Goal: Task Accomplishment & Management: Manage account settings

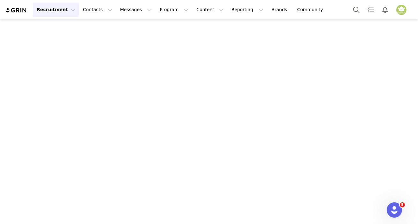
click at [66, 11] on button "Recruitment Recruitment" at bounding box center [56, 10] width 46 height 14
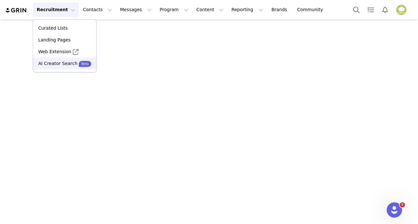
click at [57, 62] on p "AI Creator Search" at bounding box center [57, 63] width 39 height 7
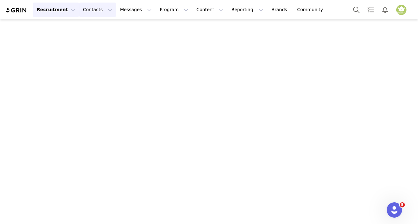
click at [94, 8] on button "Contacts Contacts" at bounding box center [97, 10] width 37 height 14
click at [116, 8] on button "Messages Messages" at bounding box center [135, 10] width 39 height 14
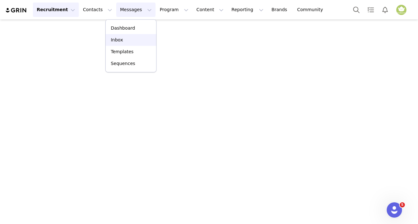
click at [115, 37] on p "Inbox" at bounding box center [117, 40] width 12 height 7
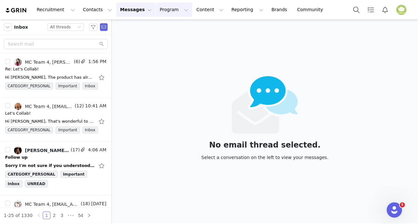
click at [156, 9] on button "Program Program" at bounding box center [174, 10] width 36 height 14
click at [162, 26] on p "Activations" at bounding box center [157, 28] width 25 height 7
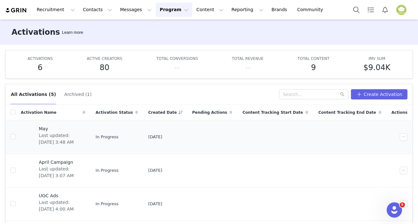
click at [61, 135] on span "Last updated: Jun 11, 2025 3:48 AM" at bounding box center [60, 138] width 43 height 13
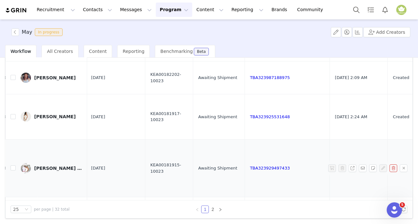
scroll to position [145, 443]
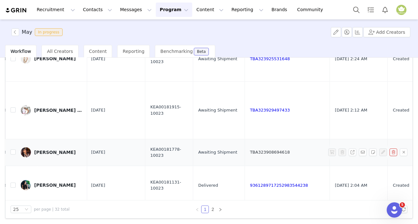
click at [250, 150] on link "TBA323908694618" at bounding box center [270, 152] width 40 height 5
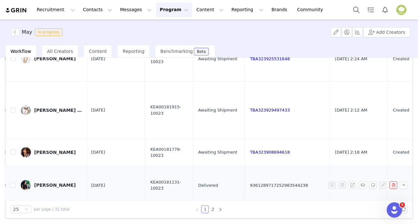
click at [250, 183] on link "9361289717252983544238" at bounding box center [279, 185] width 58 height 5
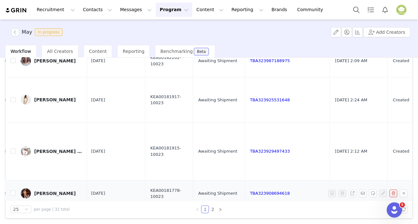
scroll to position [87, 443]
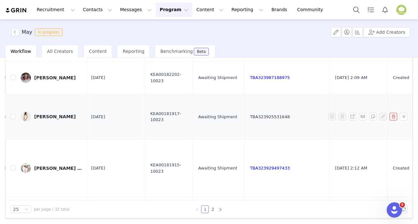
click at [250, 115] on link "TBA323925531648" at bounding box center [270, 117] width 40 height 5
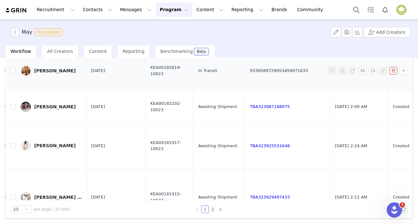
click at [250, 68] on link "9339589729053459071633" at bounding box center [279, 70] width 58 height 5
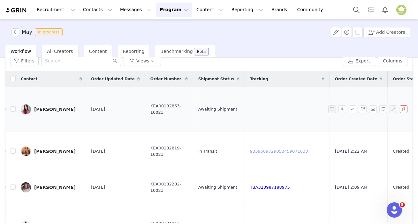
scroll to position [0, 0]
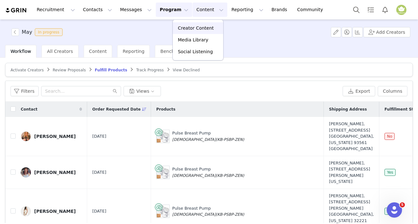
scroll to position [24, 0]
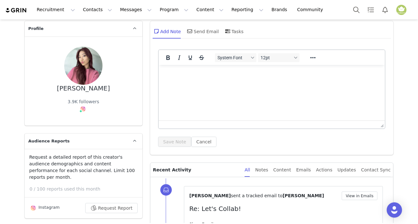
drag, startPoint x: 81, startPoint y: 123, endPoint x: 72, endPoint y: 117, distance: 10.3
click at [73, 116] on div "Sandra Choi 3.9K followers Instagram ( @sandrachoi_ ) — Standard Connected — Ac…" at bounding box center [84, 80] width 118 height 89
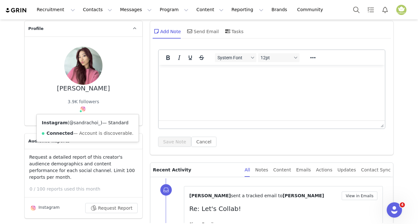
drag, startPoint x: 82, startPoint y: 110, endPoint x: 78, endPoint y: 123, distance: 13.4
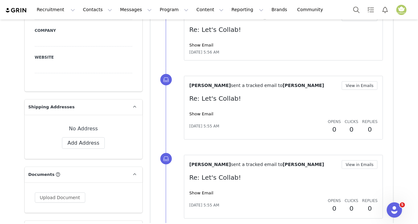
scroll to position [435, 0]
click at [85, 138] on button "Add Address" at bounding box center [83, 143] width 43 height 11
select select
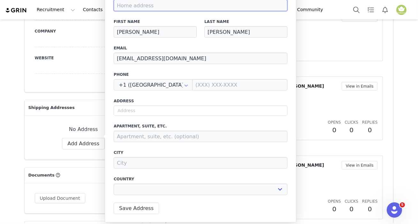
click at [158, 4] on input at bounding box center [201, 5] width 174 height 11
paste input "600 w commonwealth ave Apt 312, fullerton, CA 92832"
type input "600 w commonwealth ave Apt 312, fullerton, CA 92832"
select select
type input "600 w commonwealth ave Apt 312, fullerton, CA 92832"
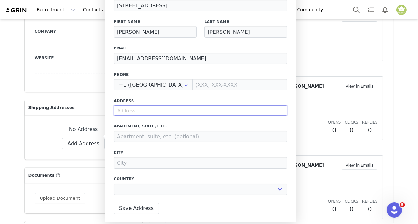
click at [147, 108] on input "text" at bounding box center [201, 111] width 174 height 10
paste input "600 w commonwealth ave Apt 312, fullerton, CA 92832"
type input "600 w commonwealth ave Apt 312, fullerton, CA 92832"
select select
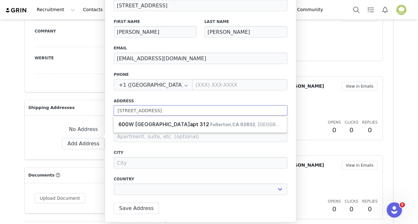
click at [187, 110] on input "600 w commonwealth ave Apt 312, fullerton, CA 92832" at bounding box center [201, 111] width 174 height 10
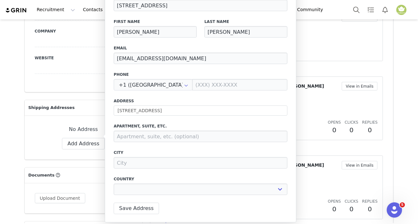
type input "600 W Commonwealth Ave"
type input "Fullerton"
select select "[object Object]"
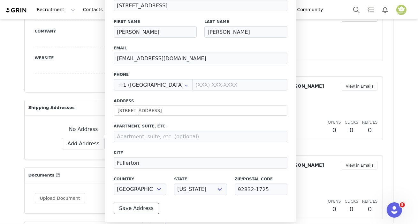
click at [147, 211] on button "Save Address" at bounding box center [136, 208] width 45 height 11
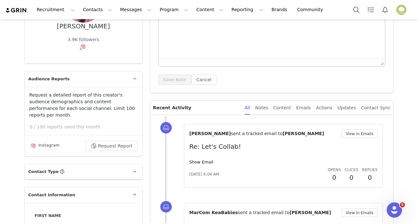
scroll to position [0, 0]
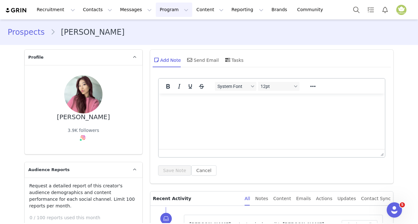
click at [156, 11] on button "Program Program" at bounding box center [174, 10] width 36 height 14
click at [153, 26] on p "Activations" at bounding box center [157, 28] width 25 height 7
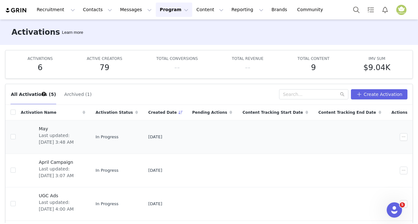
click at [82, 137] on span "Last updated: Jun 11, 2025 3:48 AM" at bounding box center [60, 138] width 43 height 13
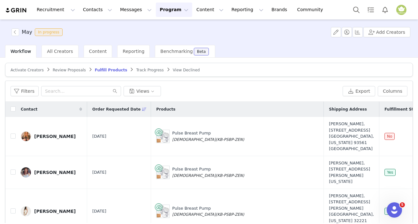
click at [32, 71] on span "Activate Creators" at bounding box center [27, 70] width 33 height 4
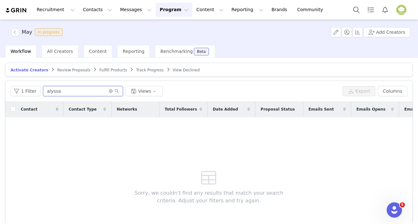
click at [64, 90] on input "alyssa" at bounding box center [83, 91] width 80 height 10
type input "a"
type input "sandra"
click at [354, 9] on button "Search" at bounding box center [356, 10] width 14 height 14
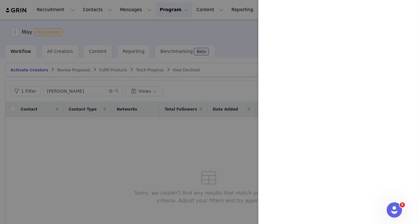
click at [159, 34] on div at bounding box center [209, 112] width 418 height 224
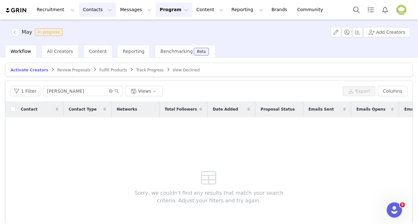
click at [94, 9] on button "Contacts Contacts" at bounding box center [97, 10] width 37 height 14
click at [90, 29] on p "Creators" at bounding box center [87, 28] width 19 height 7
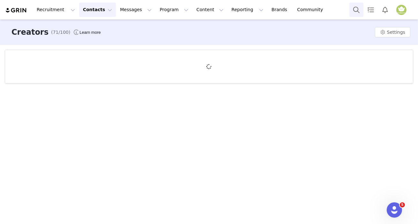
click at [355, 10] on button "Search" at bounding box center [356, 10] width 14 height 14
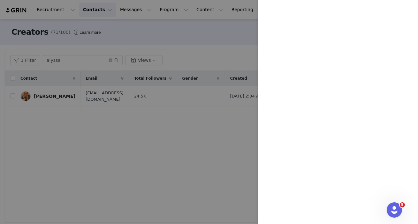
click at [63, 59] on div at bounding box center [209, 112] width 418 height 224
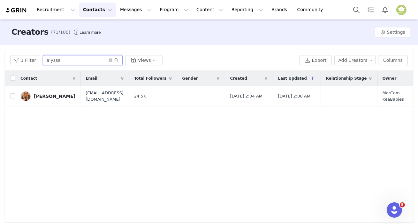
click at [63, 61] on input "alyssa" at bounding box center [83, 60] width 80 height 10
type input "a"
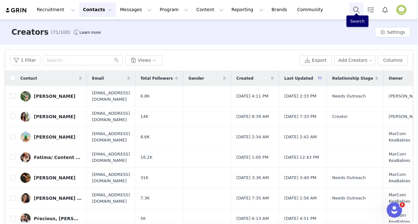
click at [354, 10] on button "Search" at bounding box center [356, 10] width 14 height 14
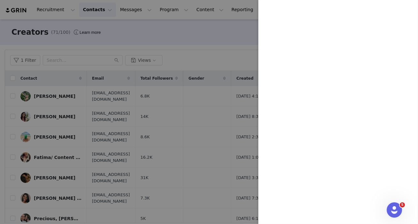
click at [63, 62] on div at bounding box center [209, 112] width 418 height 224
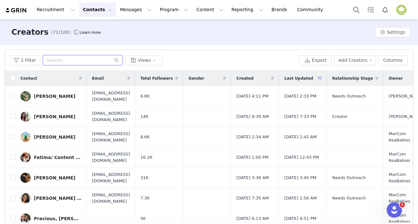
click at [64, 61] on input "text" at bounding box center [83, 60] width 80 height 10
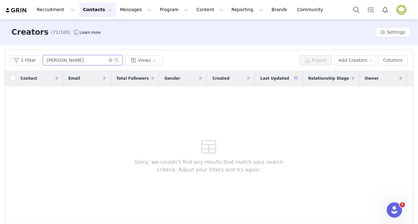
type input "sandra"
click at [96, 11] on button "Contacts Contacts" at bounding box center [97, 10] width 37 height 14
click at [93, 41] on p "Prospects" at bounding box center [88, 40] width 21 height 7
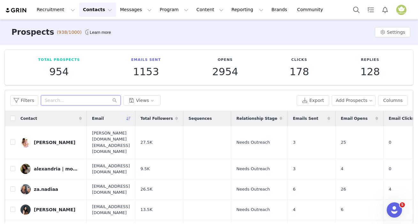
click at [61, 100] on input "text" at bounding box center [81, 100] width 80 height 10
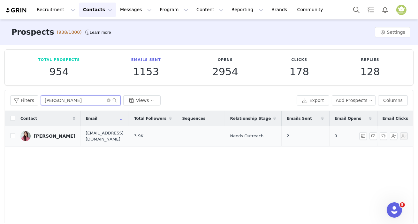
type input "sandra"
click at [47, 135] on div "[PERSON_NAME]" at bounding box center [54, 136] width 41 height 5
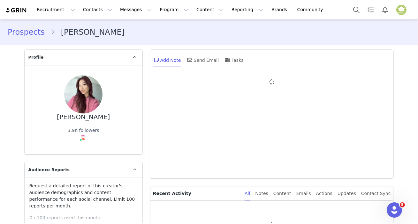
type input "+1 (United States)"
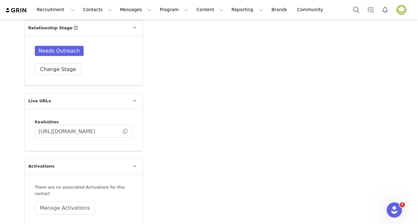
scroll to position [1163, 0]
click at [67, 201] on button "Manage Activations" at bounding box center [65, 207] width 60 height 13
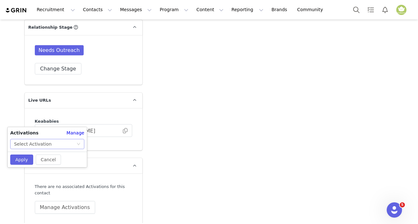
click at [31, 146] on div "Select Activation" at bounding box center [33, 144] width 38 height 10
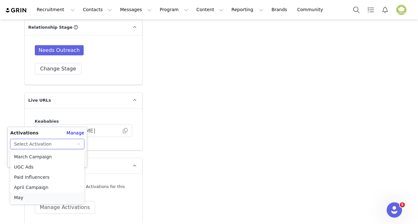
click at [29, 196] on li "May" at bounding box center [47, 198] width 74 height 10
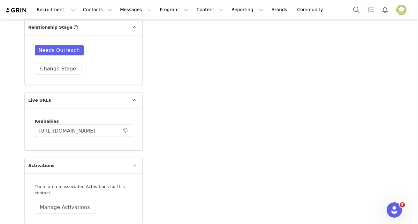
drag, startPoint x: 22, startPoint y: 220, endPoint x: 23, endPoint y: 235, distance: 15.6
click at [23, 224] on html "Recruitment Recruitment Curated Lists Landing Pages Web Extension AI Creator Se…" at bounding box center [209, 112] width 418 height 224
click at [57, 201] on button "Manage Activations" at bounding box center [65, 207] width 60 height 13
click at [19, 156] on button "Apply" at bounding box center [21, 160] width 23 height 10
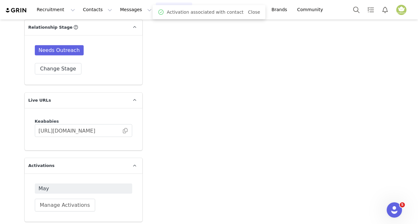
click at [156, 10] on button "Program Program" at bounding box center [174, 10] width 36 height 14
click at [152, 30] on p "Activations" at bounding box center [157, 28] width 25 height 7
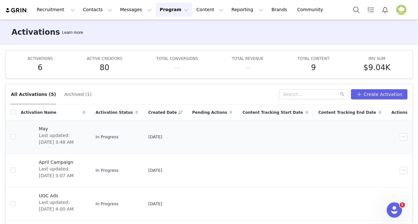
click at [67, 138] on span "Last updated: Jun 11, 2025 3:48 AM" at bounding box center [60, 138] width 43 height 13
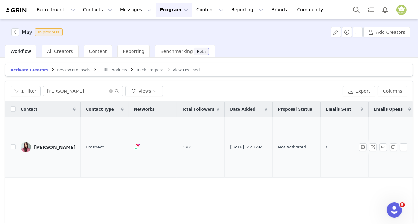
click at [52, 145] on div "[PERSON_NAME]" at bounding box center [54, 147] width 41 height 5
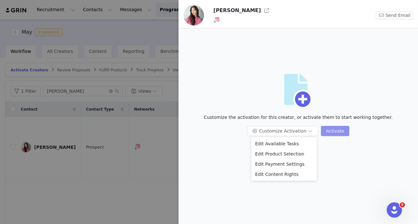
click at [332, 133] on button "Activate" at bounding box center [335, 131] width 28 height 10
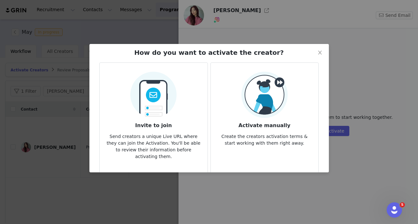
click at [270, 125] on h3 "Activate manually" at bounding box center [264, 123] width 97 height 11
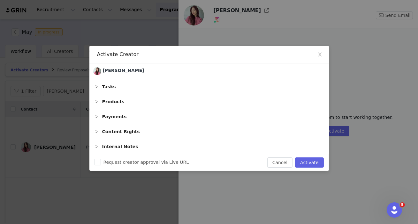
click at [284, 105] on div "Products" at bounding box center [208, 101] width 239 height 15
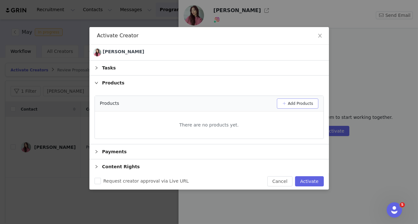
click at [290, 103] on button "Add Products" at bounding box center [297, 104] width 41 height 10
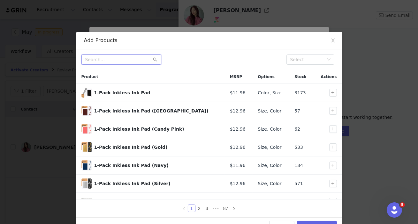
click at [120, 60] on input "text" at bounding box center [121, 60] width 80 height 10
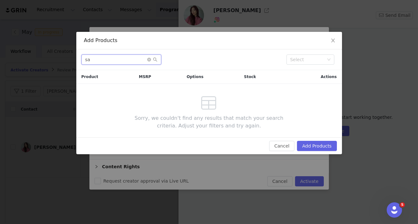
type input "s"
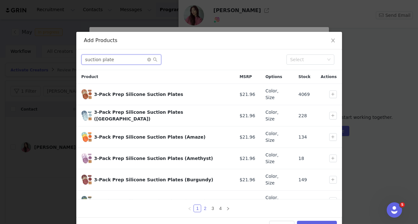
type input "suction plate"
click at [204, 208] on link "2" at bounding box center [204, 208] width 7 height 7
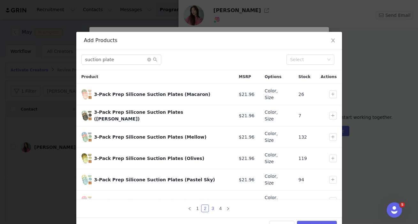
click at [211, 205] on link "3" at bounding box center [212, 208] width 7 height 7
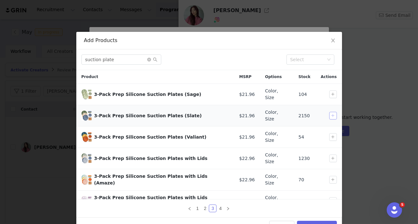
click at [329, 112] on button "button" at bounding box center [333, 116] width 8 height 8
click at [319, 221] on button "Add Products" at bounding box center [317, 226] width 40 height 10
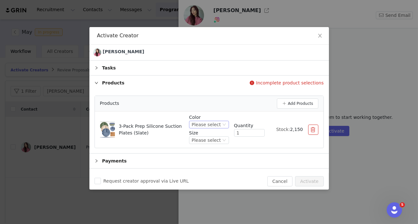
click at [222, 125] on icon "icon: down" at bounding box center [224, 125] width 4 height 4
click at [212, 143] on li "Slate" at bounding box center [206, 146] width 35 height 10
click at [213, 137] on div "Please select" at bounding box center [205, 140] width 29 height 7
click at [207, 160] on li "One Size" at bounding box center [206, 162] width 35 height 10
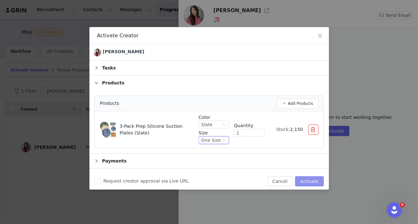
click at [311, 182] on button "Activate" at bounding box center [309, 181] width 28 height 10
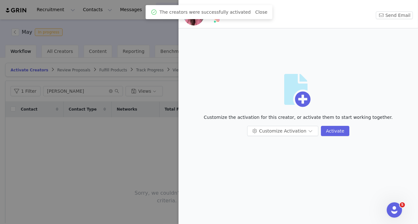
drag, startPoint x: 91, startPoint y: 142, endPoint x: 94, endPoint y: 131, distance: 11.8
click at [92, 142] on div at bounding box center [209, 112] width 418 height 224
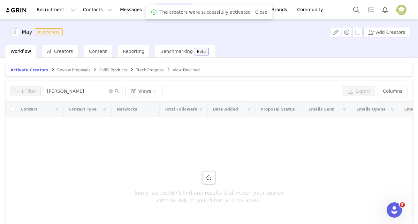
click at [104, 71] on span "Fulfill Products" at bounding box center [113, 70] width 28 height 4
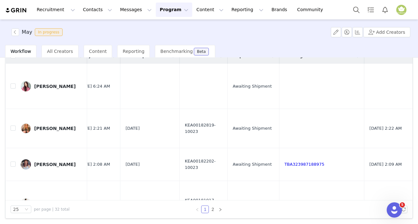
scroll to position [0, 435]
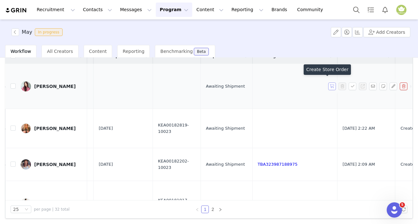
click at [328, 83] on button "button" at bounding box center [332, 87] width 8 height 8
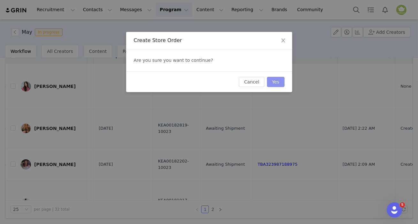
click at [273, 84] on button "Yes" at bounding box center [276, 82] width 18 height 10
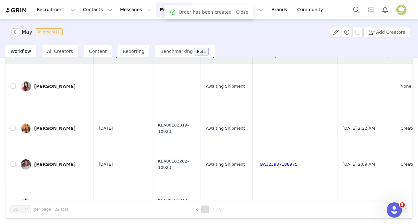
scroll to position [0, 0]
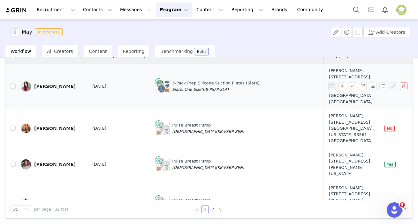
drag, startPoint x: 214, startPoint y: 88, endPoint x: 163, endPoint y: 78, distance: 52.1
click at [172, 80] on div "3-Pack Prep Silicone Suction Plates (Slate) Slate, One Size (KB-PSFP-SLA)" at bounding box center [215, 86] width 87 height 12
copy div "3-Pack Prep Silicone Suction Plates (Slate) Slate, One Size (KB-PSFP-SLA)"
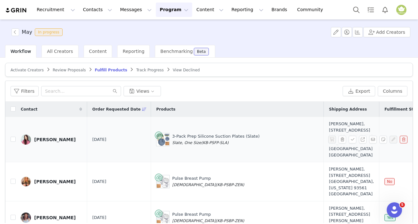
scroll to position [53, 0]
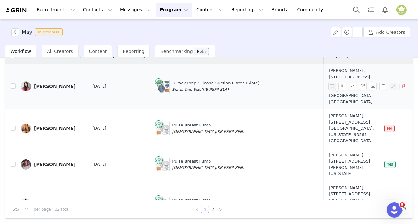
click at [84, 96] on td "[PERSON_NAME]" at bounding box center [51, 86] width 71 height 45
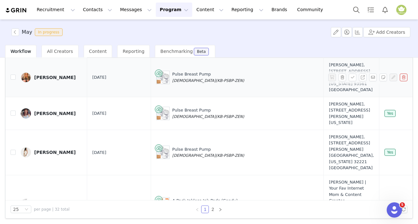
scroll to position [58, 0]
